Goal: Task Accomplishment & Management: Manage account settings

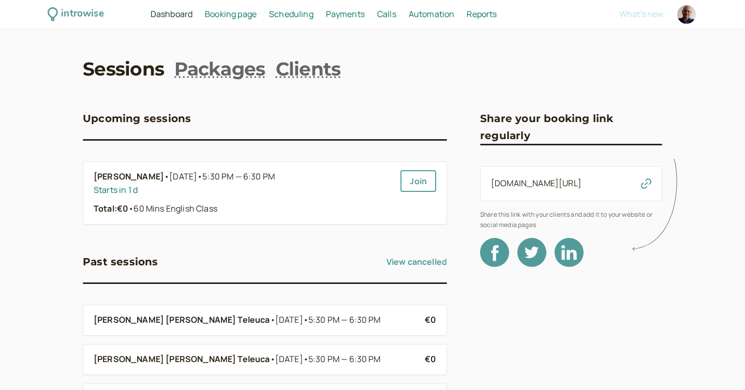
click at [290, 12] on span "Scheduling" at bounding box center [291, 13] width 44 height 11
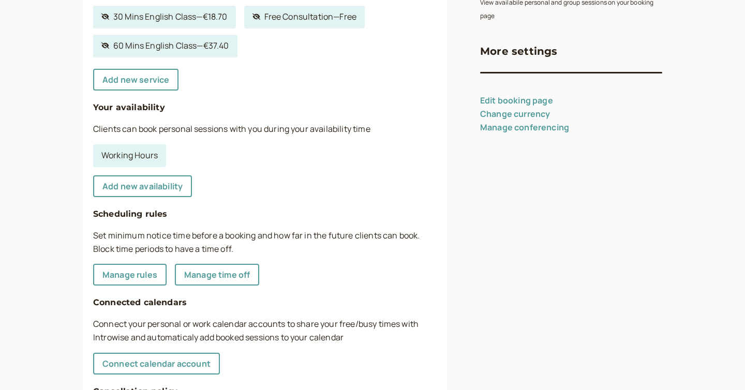
scroll to position [228, 0]
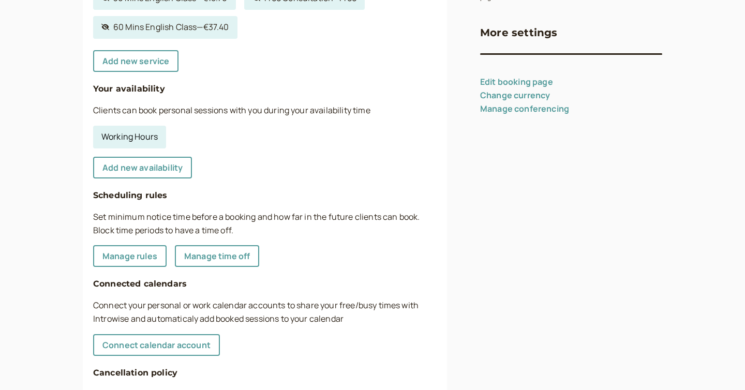
click at [147, 143] on link "Working Hours" at bounding box center [129, 137] width 73 height 23
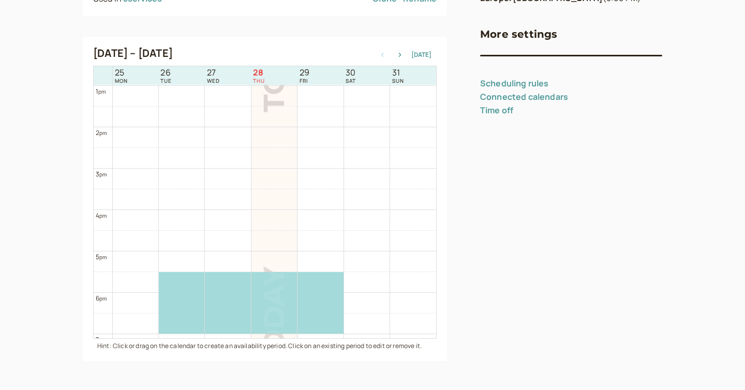
scroll to position [570, 0]
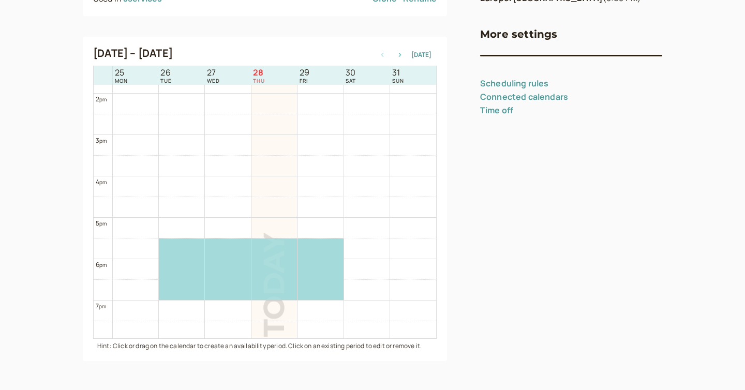
click at [403, 55] on icon "button" at bounding box center [399, 55] width 12 height 4
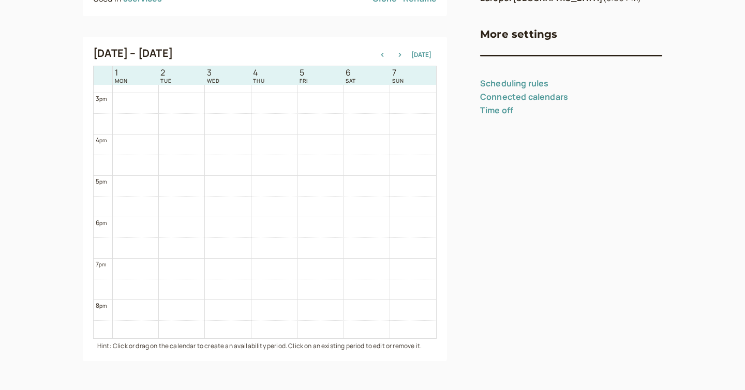
scroll to position [619, 0]
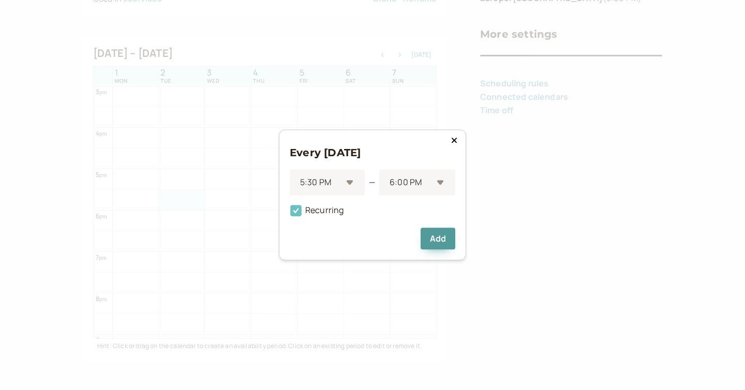
click at [292, 210] on icon at bounding box center [295, 210] width 11 height 11
click at [290, 214] on input "Recurring" at bounding box center [290, 214] width 0 height 0
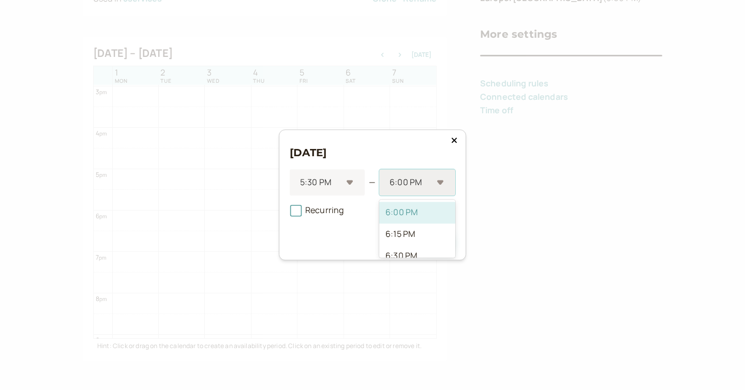
click at [390, 185] on div at bounding box center [410, 183] width 44 height 14
click at [400, 241] on div "7:00 PM" at bounding box center [417, 240] width 76 height 22
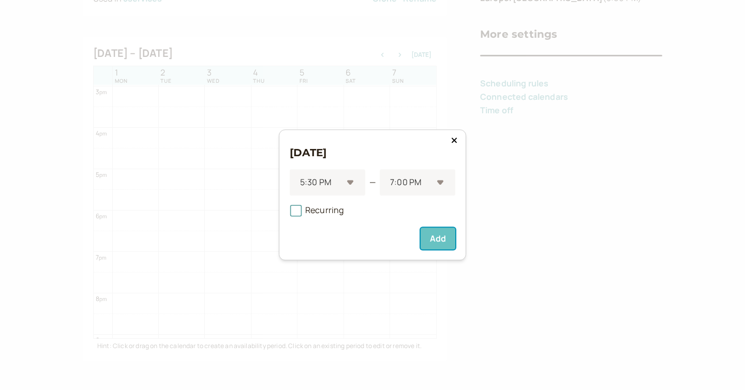
click at [428, 238] on button "Add" at bounding box center [437, 239] width 35 height 22
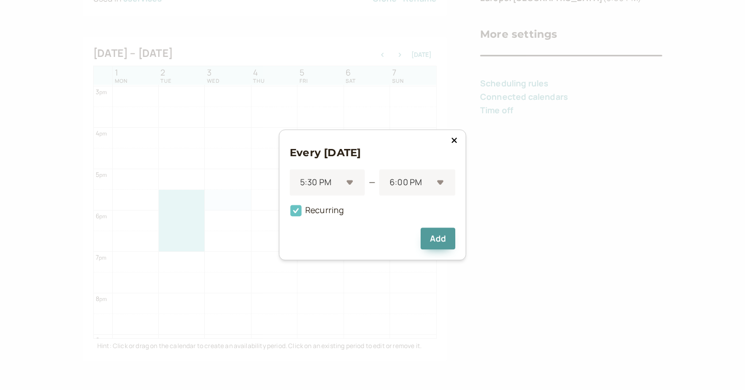
click at [295, 207] on icon at bounding box center [295, 210] width 11 height 11
click at [290, 214] on input "Recurring" at bounding box center [290, 214] width 0 height 0
click at [388, 185] on div "6:00 PM" at bounding box center [417, 183] width 76 height 26
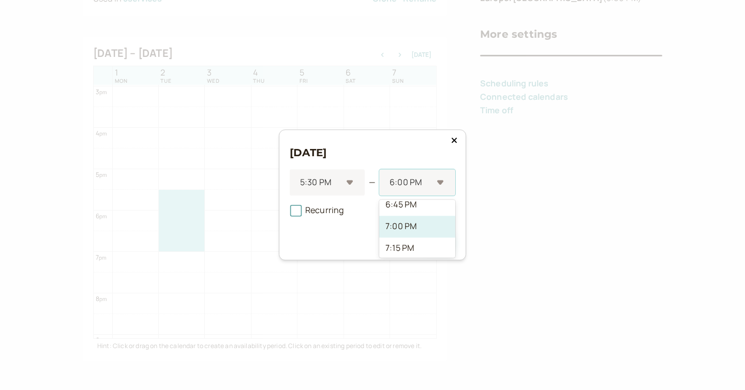
click at [390, 226] on div "7:00 PM" at bounding box center [417, 227] width 76 height 22
click at [425, 236] on button "Add" at bounding box center [437, 239] width 35 height 22
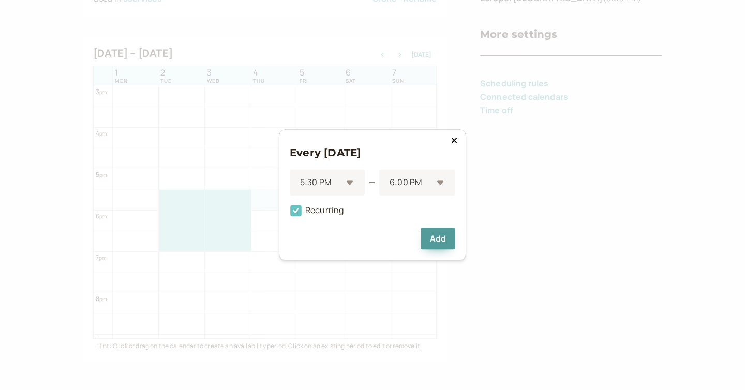
click at [298, 210] on icon at bounding box center [295, 210] width 11 height 11
click at [290, 214] on input "Recurring" at bounding box center [290, 214] width 0 height 0
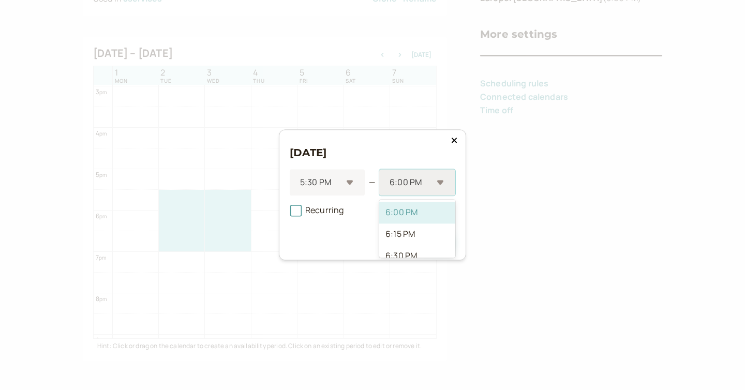
click at [391, 178] on div at bounding box center [410, 183] width 44 height 14
click at [405, 232] on div "7:00 PM" at bounding box center [417, 233] width 76 height 22
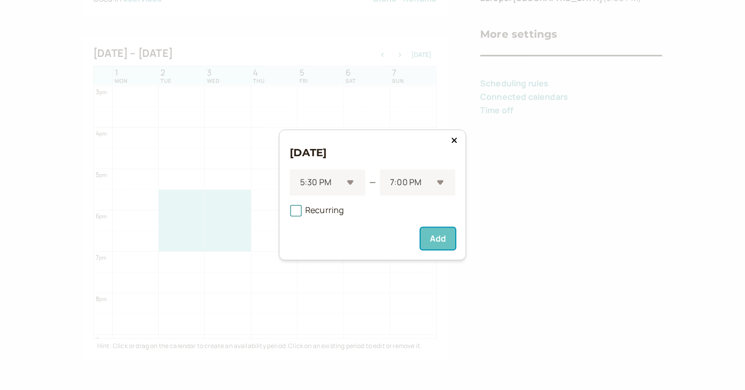
click at [438, 240] on button "Add" at bounding box center [437, 239] width 35 height 22
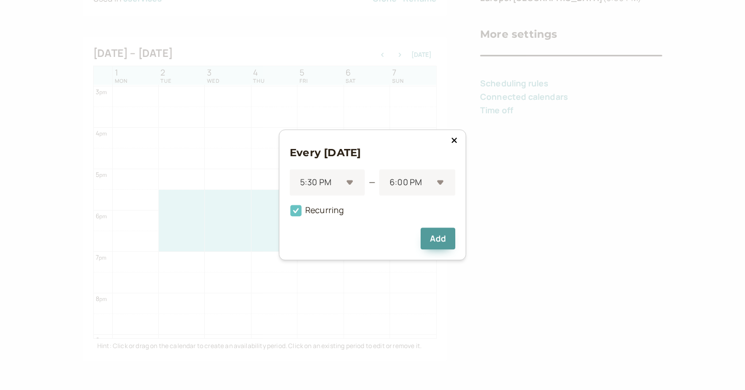
click at [323, 207] on span "Recurring" at bounding box center [317, 210] width 54 height 11
click at [290, 214] on input "Recurring" at bounding box center [290, 214] width 0 height 0
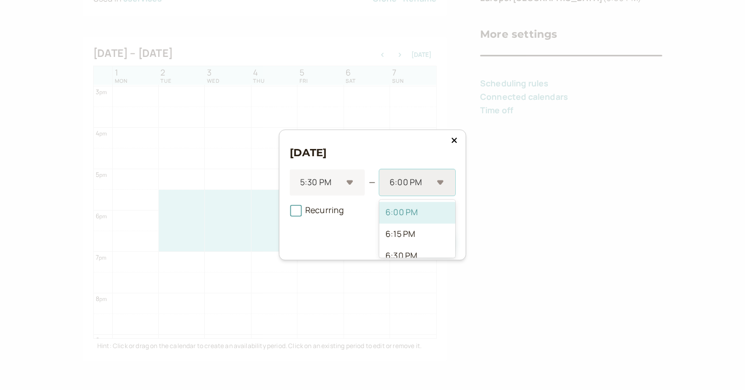
click at [407, 185] on div at bounding box center [410, 183] width 44 height 14
click at [410, 248] on div "7:00 PM" at bounding box center [417, 254] width 76 height 22
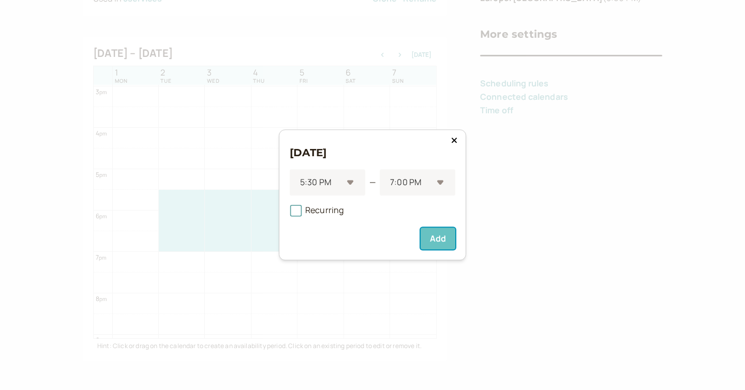
click at [434, 239] on button "Add" at bounding box center [437, 239] width 35 height 22
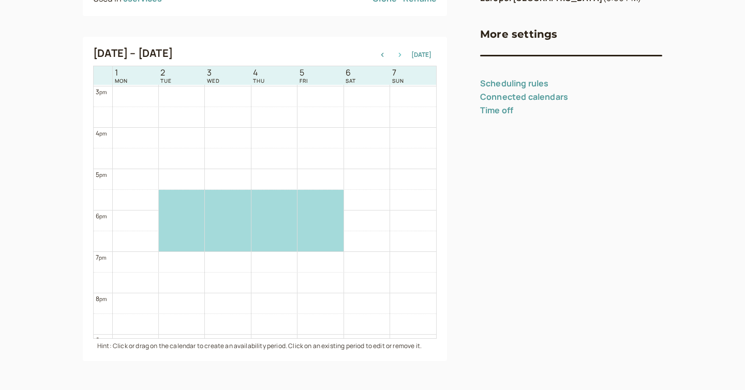
click at [403, 55] on icon "button" at bounding box center [399, 55] width 12 height 4
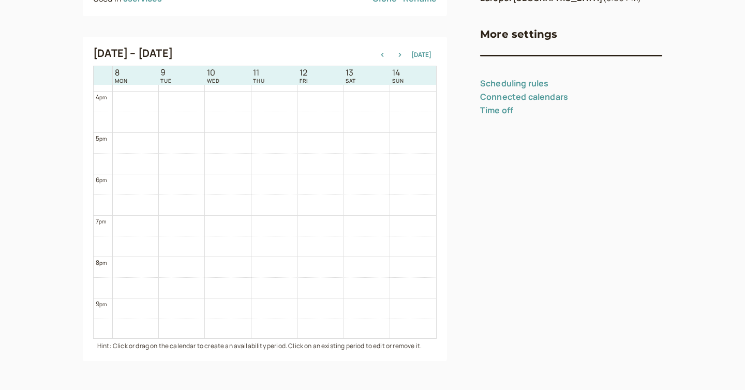
scroll to position [658, 0]
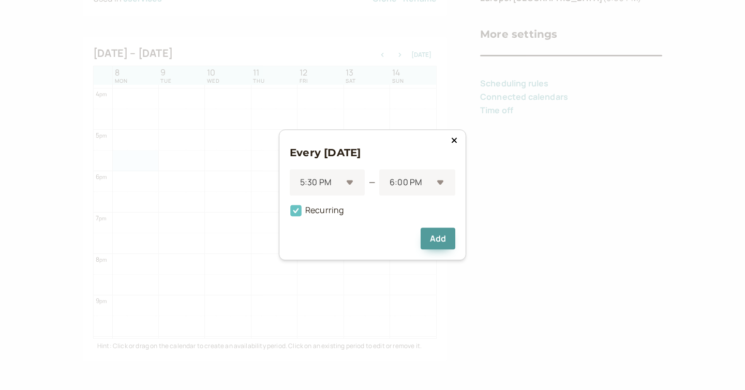
click at [298, 213] on icon at bounding box center [295, 210] width 11 height 11
click at [290, 214] on input "Recurring" at bounding box center [290, 214] width 0 height 0
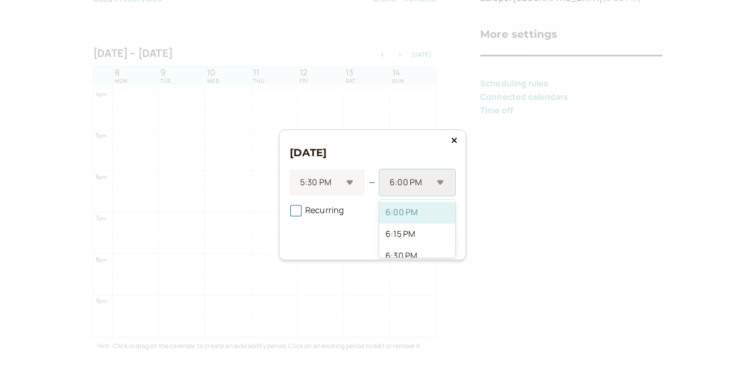
click at [398, 184] on div at bounding box center [410, 183] width 44 height 14
click at [407, 225] on div "7:00 PM" at bounding box center [417, 229] width 76 height 22
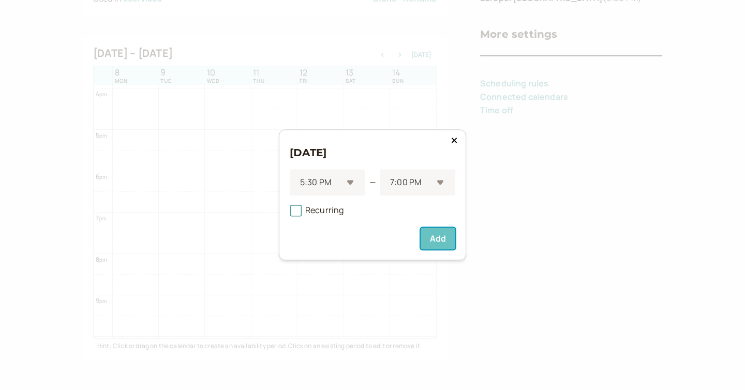
click at [429, 240] on button "Add" at bounding box center [437, 239] width 35 height 22
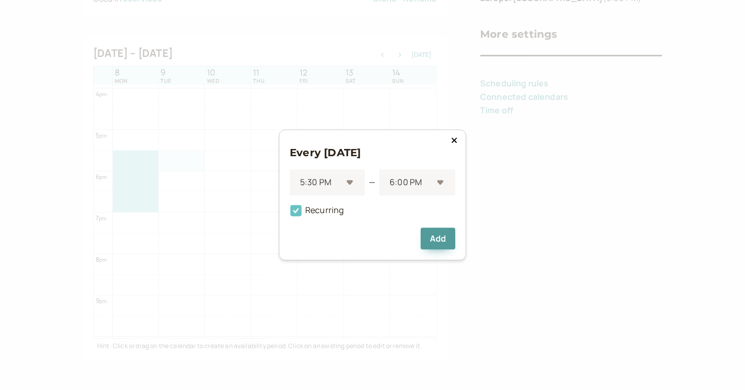
click at [301, 211] on icon at bounding box center [296, 211] width 18 height 18
click at [290, 214] on input "Recurring" at bounding box center [290, 214] width 0 height 0
click at [407, 186] on div at bounding box center [410, 183] width 44 height 14
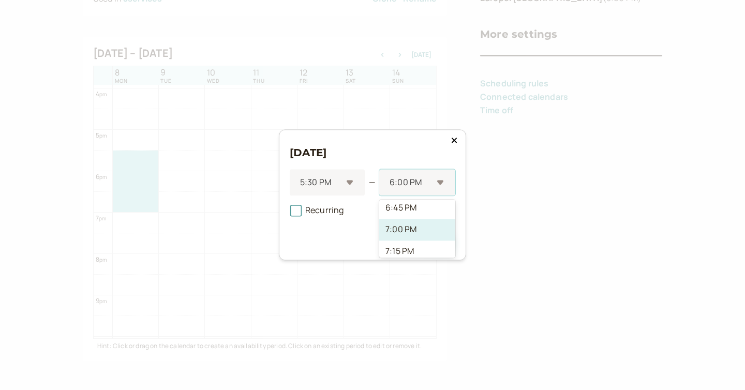
click at [409, 232] on div "7:00 PM" at bounding box center [417, 230] width 76 height 22
click at [434, 237] on button "Add" at bounding box center [437, 239] width 35 height 22
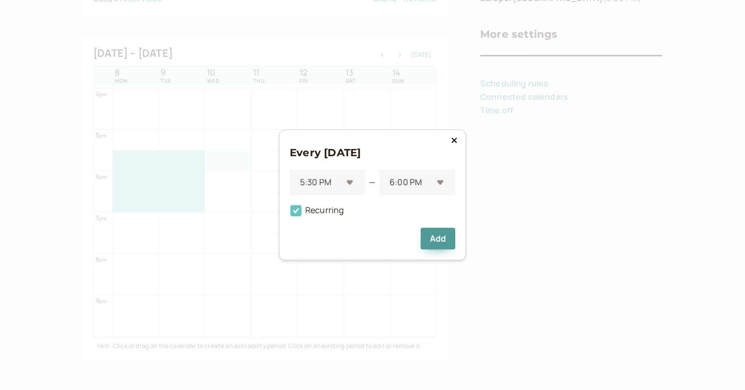
click at [306, 208] on span "Recurring" at bounding box center [317, 210] width 54 height 11
click at [290, 214] on input "Recurring" at bounding box center [290, 214] width 0 height 0
click at [384, 183] on div "6:00 PM" at bounding box center [417, 183] width 76 height 26
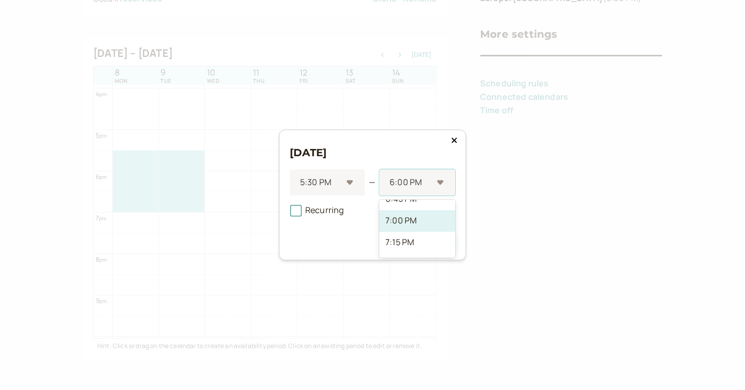
click at [399, 228] on div "7:00 PM" at bounding box center [417, 221] width 76 height 22
click at [442, 239] on button "Add" at bounding box center [437, 239] width 35 height 22
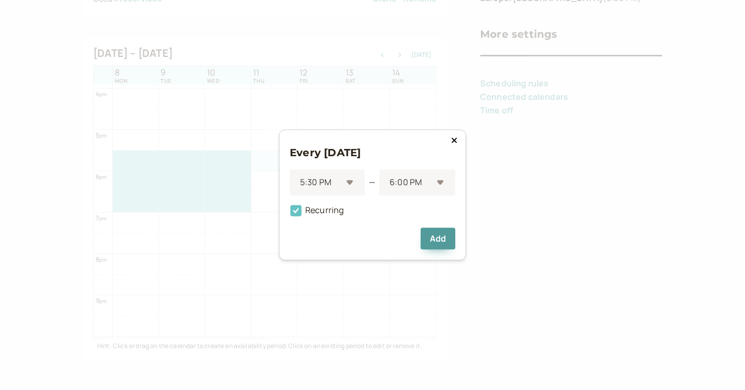
click at [316, 211] on span "Recurring" at bounding box center [317, 210] width 54 height 11
click at [290, 214] on input "Recurring" at bounding box center [290, 214] width 0 height 0
click at [393, 183] on div at bounding box center [410, 183] width 44 height 14
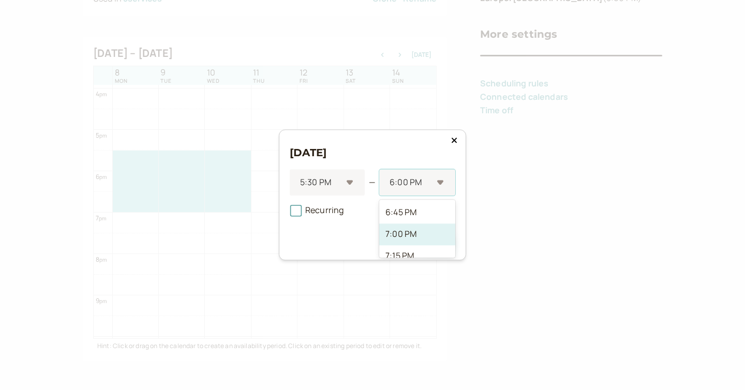
scroll to position [68, 0]
click at [401, 231] on div "7:00 PM" at bounding box center [417, 232] width 76 height 22
click at [429, 235] on button "Add" at bounding box center [437, 239] width 35 height 22
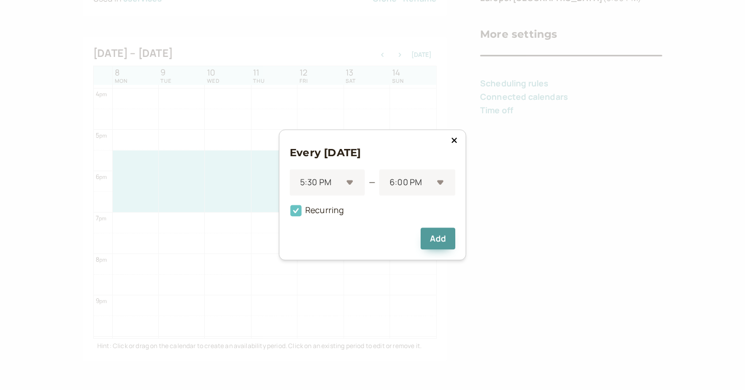
click at [335, 208] on span "Recurring" at bounding box center [317, 210] width 54 height 11
click at [290, 214] on input "Recurring" at bounding box center [290, 214] width 0 height 0
click at [404, 190] on div "6:00 PM" at bounding box center [411, 182] width 44 height 19
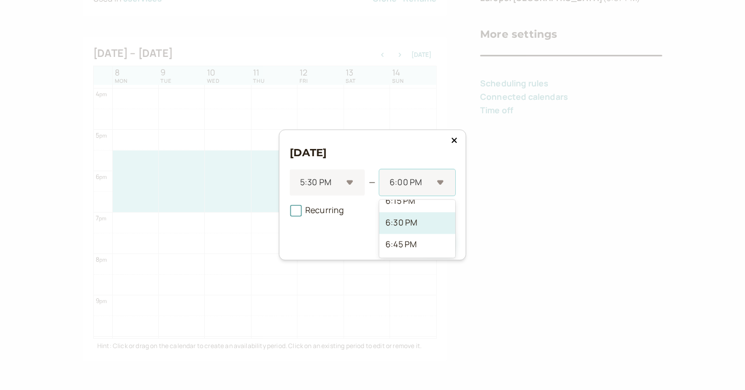
scroll to position [49, 0]
click at [410, 247] on div "7:00 PM" at bounding box center [417, 251] width 76 height 22
click at [439, 240] on button "Add" at bounding box center [437, 239] width 35 height 22
